Goal: Complete application form

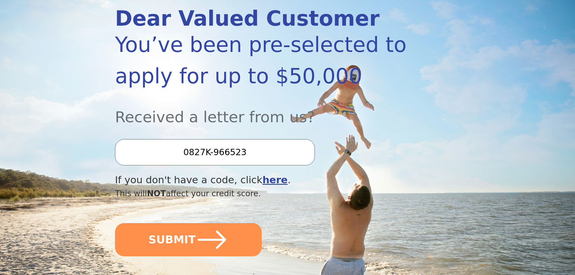
scroll to position [141, 0]
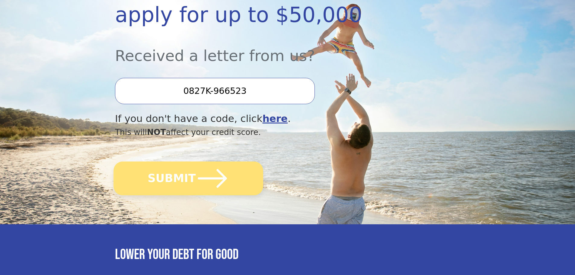
click at [224, 179] on icon "submit" at bounding box center [212, 178] width 33 height 33
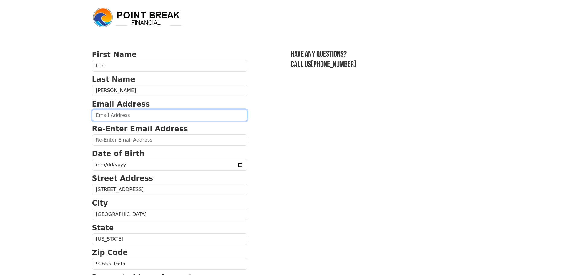
click at [178, 114] on input "email" at bounding box center [169, 115] width 155 height 11
type input "[EMAIL_ADDRESS][DOMAIN_NAME]"
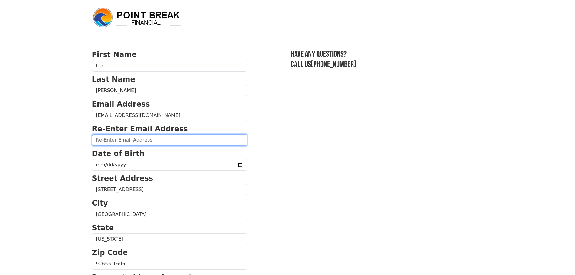
click at [163, 139] on input "email" at bounding box center [169, 139] width 155 height 11
type input "[EMAIL_ADDRESS][DOMAIN_NAME]"
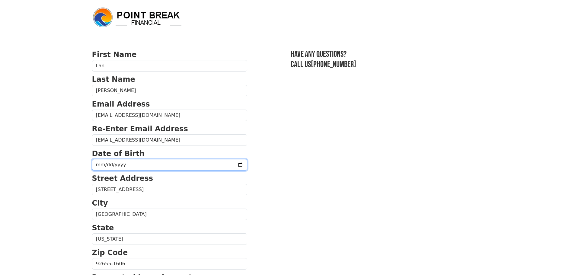
click at [152, 168] on input "date" at bounding box center [169, 164] width 155 height 11
type input "[DATE]"
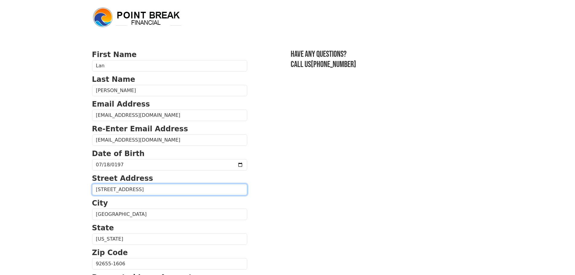
click at [204, 192] on input "[STREET_ADDRESS]" at bounding box center [169, 189] width 155 height 11
drag, startPoint x: 132, startPoint y: 191, endPoint x: 90, endPoint y: 188, distance: 41.4
click at [90, 188] on div "First Name [PERSON_NAME] Last Name [PERSON_NAME] Email Address [EMAIL_ADDRESS][…" at bounding box center [287, 250] width 398 height 501
type input "[STREET_ADDRESS][PERSON_NAME]"
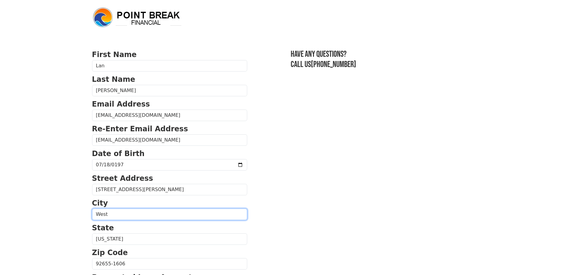
type input "[GEOGRAPHIC_DATA]"
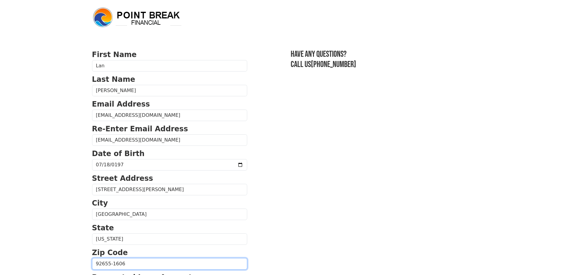
drag, startPoint x: 129, startPoint y: 265, endPoint x: 86, endPoint y: 267, distance: 42.9
click at [86, 267] on body "First Name [PERSON_NAME] Last Name [PERSON_NAME] Email Address [EMAIL_ADDRESS][…" at bounding box center [287, 137] width 575 height 275
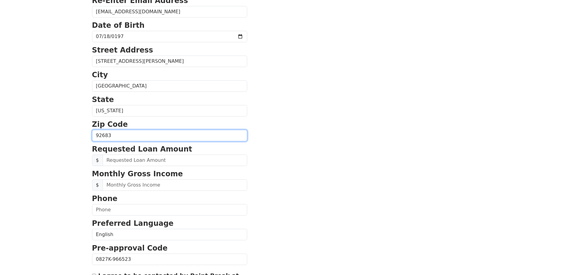
scroll to position [141, 0]
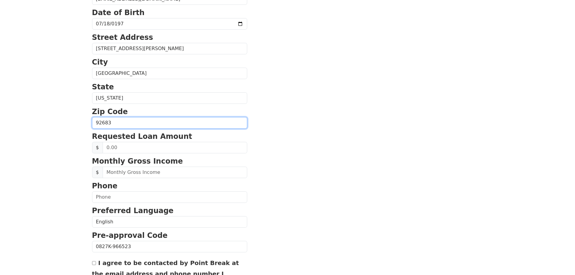
type input "92683"
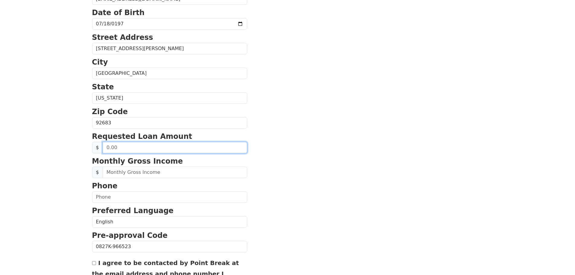
click at [156, 148] on input "text" at bounding box center [175, 147] width 145 height 11
type input "50,000.00"
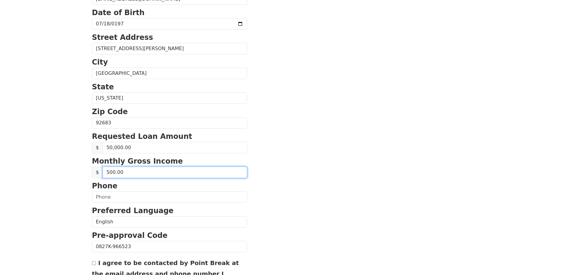
type input "5,000.00"
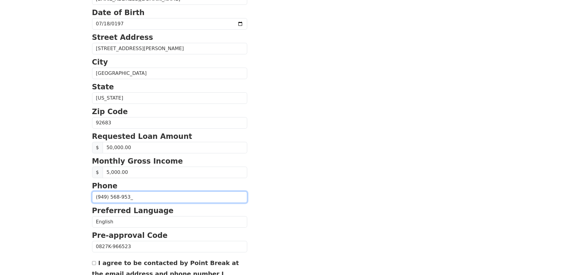
type input "[PHONE_NUMBER]"
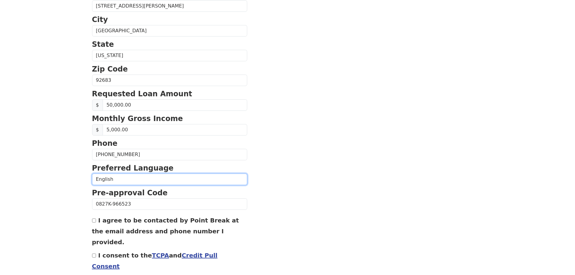
scroll to position [206, 0]
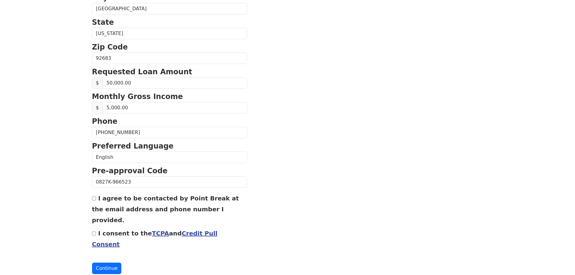
click at [93, 200] on input "I agree to be contacted by Point Break at the email address and phone number I …" at bounding box center [94, 198] width 4 height 4
checkbox input "true"
click at [93, 231] on input "I consent to the TCPA and Credit Pull Consent" at bounding box center [94, 233] width 4 height 4
checkbox input "true"
click at [102, 263] on button "Continue" at bounding box center [107, 268] width 30 height 11
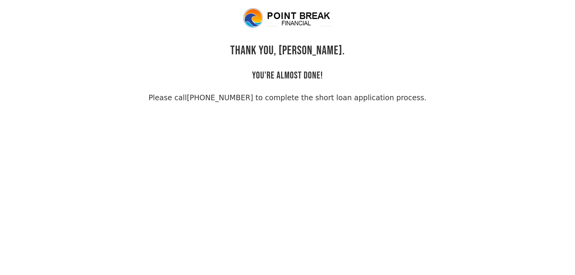
scroll to position [14, 0]
